Goal: Task Accomplishment & Management: Use online tool/utility

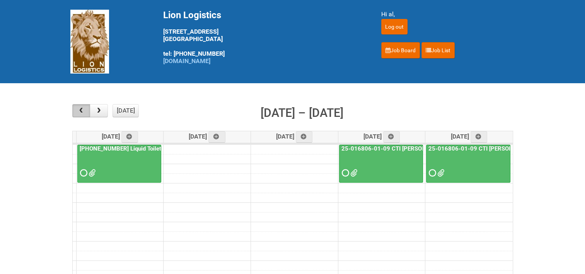
click at [84, 109] on span "button" at bounding box center [80, 111] width 7 height 6
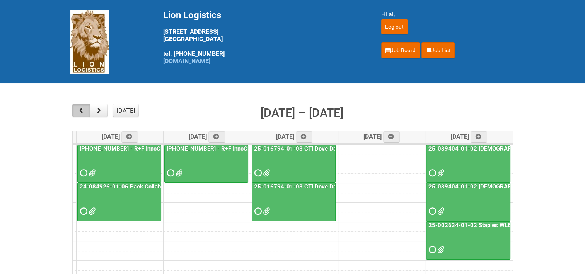
click at [84, 109] on span "button" at bounding box center [80, 111] width 7 height 6
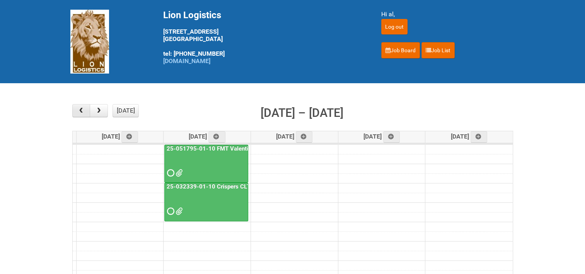
click at [84, 109] on span "button" at bounding box center [80, 111] width 7 height 6
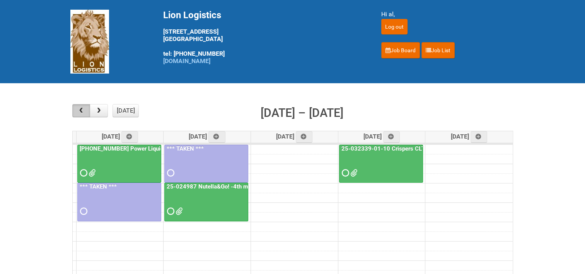
click at [84, 109] on span "button" at bounding box center [80, 111] width 7 height 6
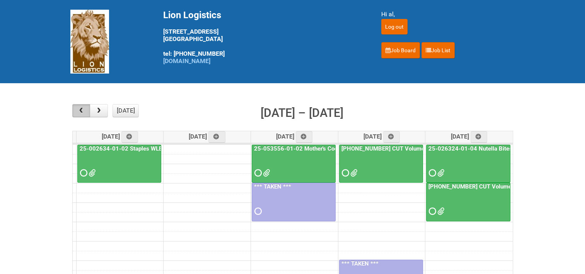
click at [84, 109] on span "button" at bounding box center [80, 111] width 7 height 6
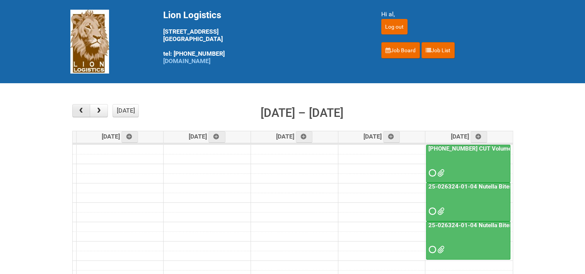
click at [80, 110] on span "button" at bounding box center [80, 111] width 7 height 6
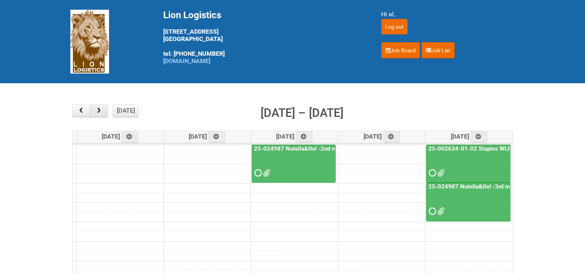
click at [96, 108] on span "button" at bounding box center [98, 111] width 7 height 6
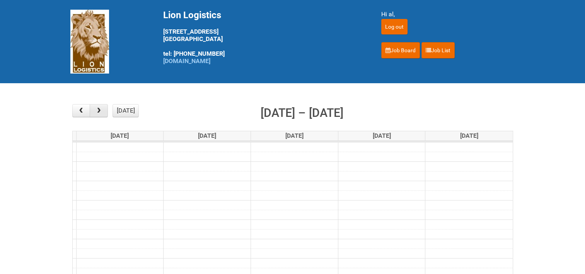
click at [96, 108] on span "button" at bounding box center [98, 111] width 7 height 6
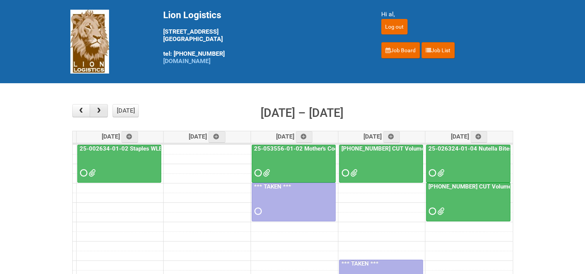
click at [96, 108] on span "button" at bounding box center [98, 111] width 7 height 6
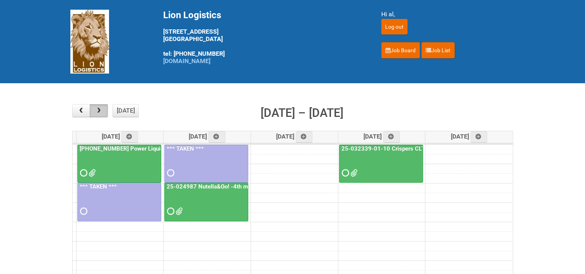
click at [96, 108] on span "button" at bounding box center [98, 111] width 7 height 6
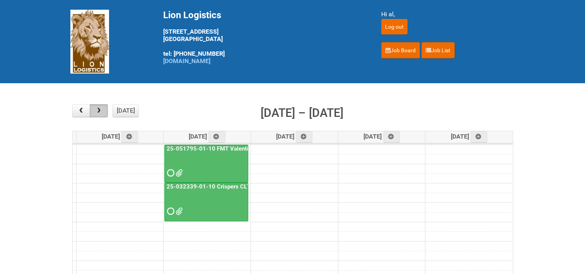
click at [96, 108] on span "button" at bounding box center [98, 111] width 7 height 6
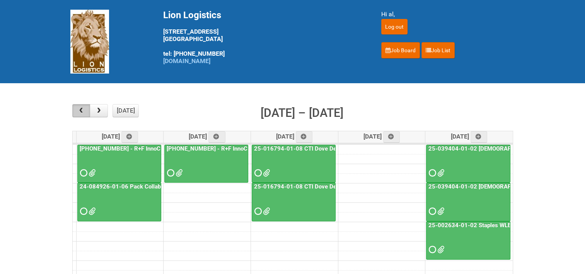
click at [80, 109] on span "button" at bounding box center [80, 111] width 7 height 6
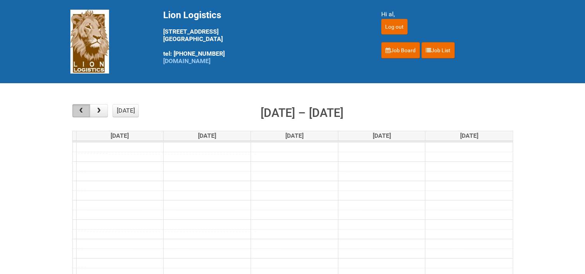
click at [80, 109] on span "button" at bounding box center [80, 111] width 7 height 6
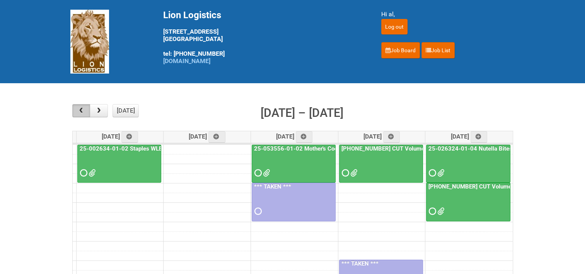
click at [80, 109] on span "button" at bounding box center [80, 111] width 7 height 6
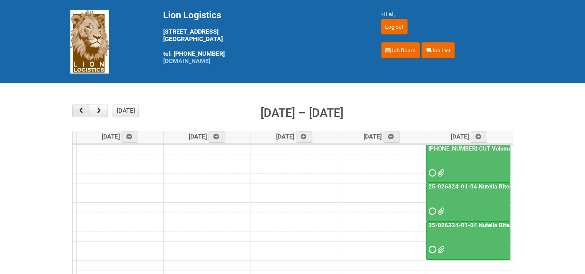
click at [80, 109] on span "button" at bounding box center [80, 111] width 7 height 6
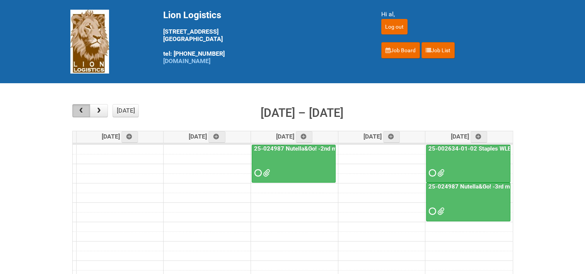
click at [80, 109] on span "button" at bounding box center [80, 111] width 7 height 6
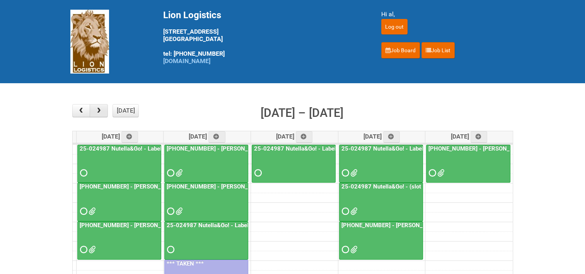
click at [104, 111] on button "button" at bounding box center [99, 110] width 18 height 13
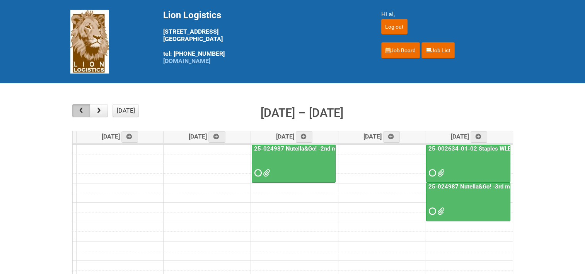
click at [80, 110] on span "button" at bounding box center [80, 111] width 7 height 6
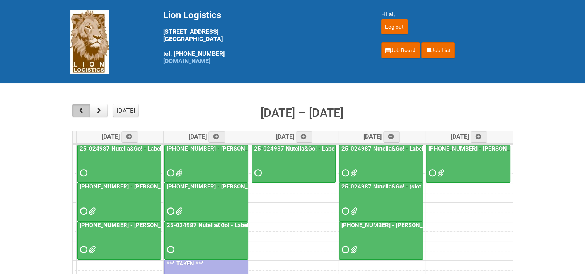
click at [80, 110] on span "button" at bounding box center [80, 111] width 7 height 6
